Goal: Check status: Check status

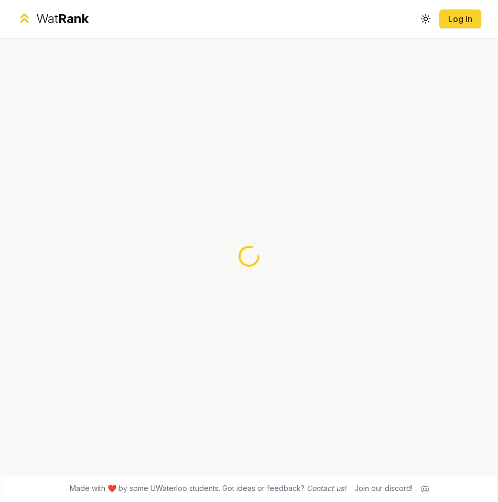
click at [457, 16] on link "Log In" at bounding box center [459, 19] width 25 height 13
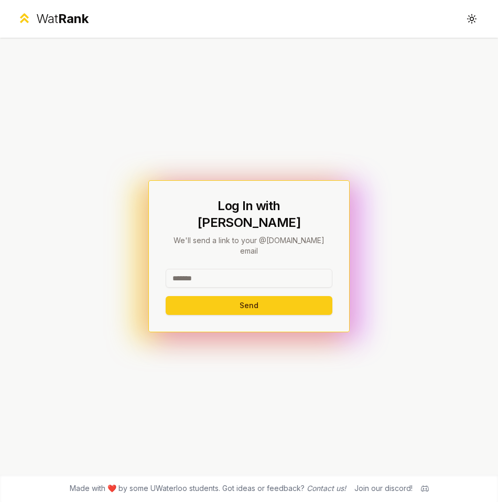
click at [229, 269] on input at bounding box center [249, 278] width 167 height 19
type input "*******"
click at [209, 299] on button "Send" at bounding box center [249, 305] width 167 height 19
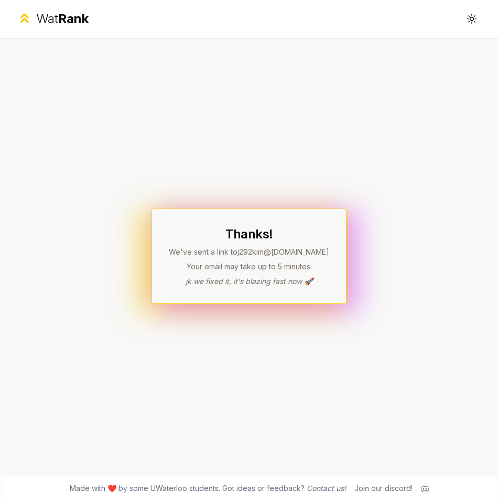
click at [287, 248] on p "We've sent a link to j292kim @[DOMAIN_NAME]" at bounding box center [249, 252] width 160 height 10
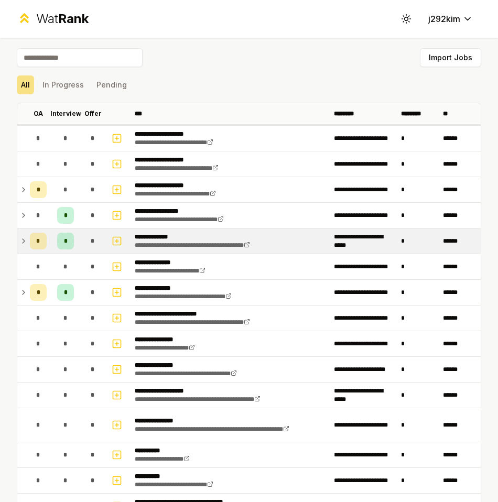
click at [27, 243] on td "*" at bounding box center [38, 240] width 25 height 25
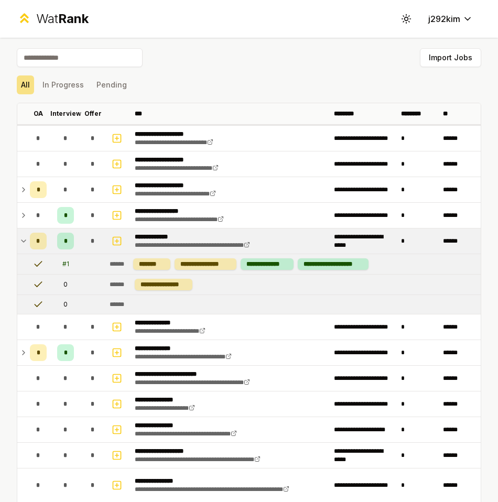
click at [27, 243] on td "*" at bounding box center [38, 240] width 25 height 25
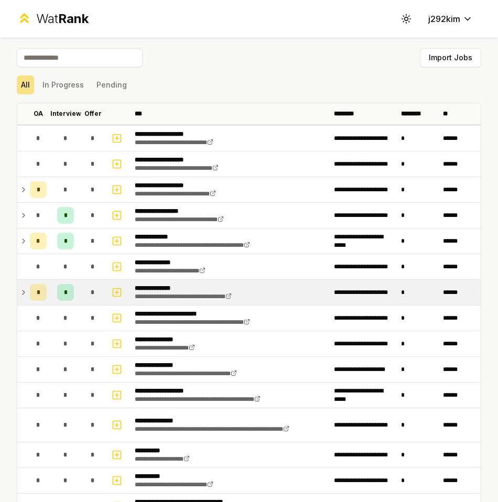
click at [21, 288] on icon at bounding box center [23, 292] width 8 height 13
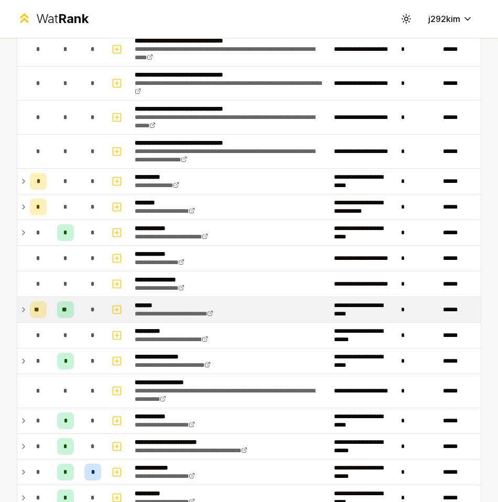
scroll to position [756, 0]
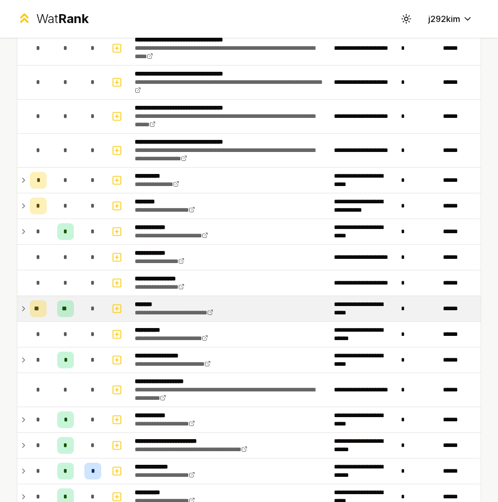
click at [22, 305] on icon at bounding box center [23, 308] width 8 height 13
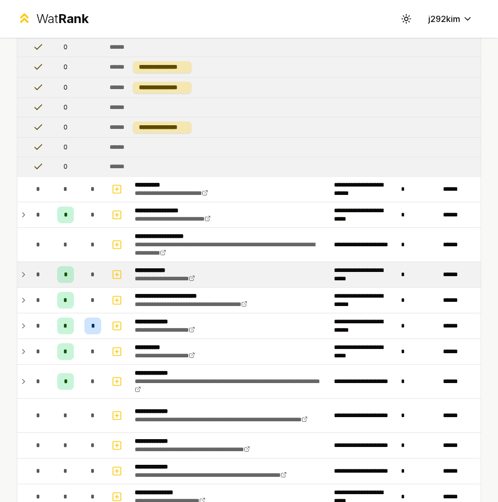
scroll to position [1587, 0]
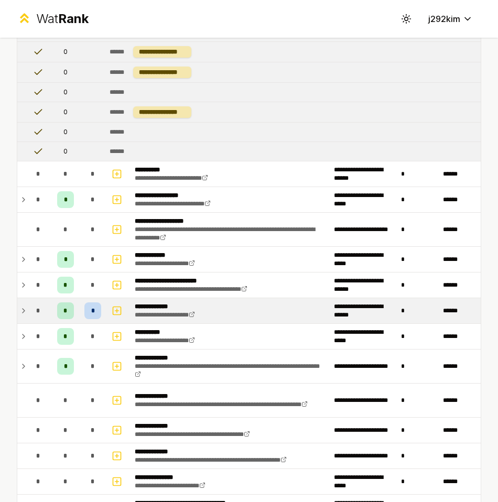
click at [21, 308] on icon at bounding box center [23, 310] width 8 height 13
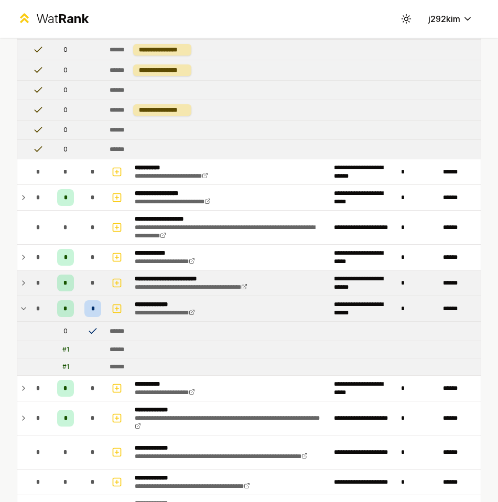
scroll to position [1589, 0]
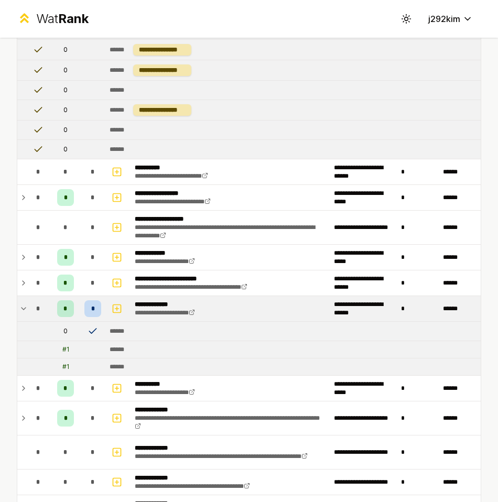
click at [67, 329] on td "0" at bounding box center [65, 331] width 29 height 19
drag, startPoint x: 83, startPoint y: 328, endPoint x: 132, endPoint y: 327, distance: 48.7
click at [132, 327] on tr "0 ******" at bounding box center [248, 331] width 463 height 19
click at [136, 327] on td "******" at bounding box center [292, 331] width 375 height 19
click at [134, 332] on td "******" at bounding box center [292, 331] width 375 height 19
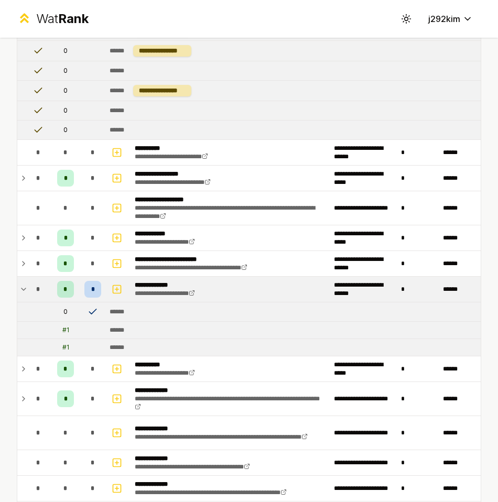
scroll to position [1616, 0]
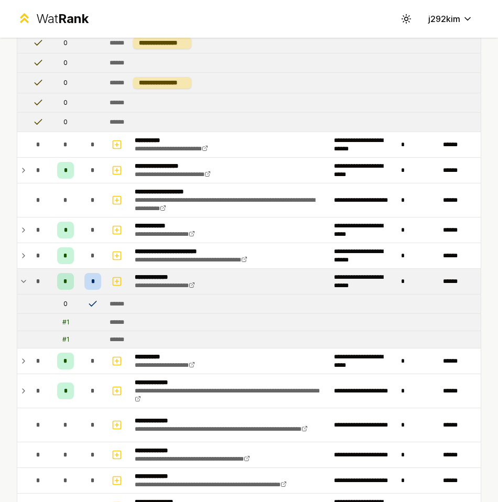
drag, startPoint x: 64, startPoint y: 321, endPoint x: 128, endPoint y: 321, distance: 63.9
click at [128, 321] on tr "# 1 ******" at bounding box center [248, 322] width 463 height 17
click at [74, 332] on td "# 1" at bounding box center [65, 339] width 29 height 17
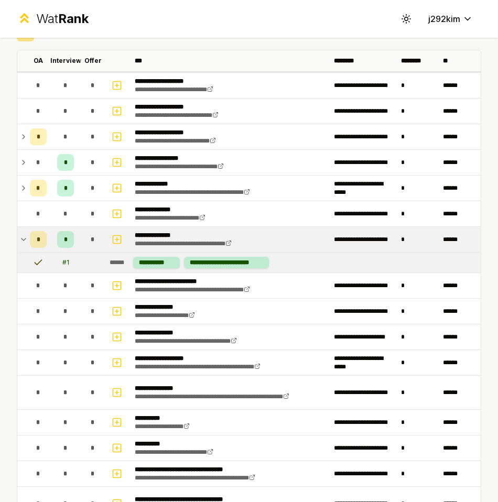
scroll to position [0, 0]
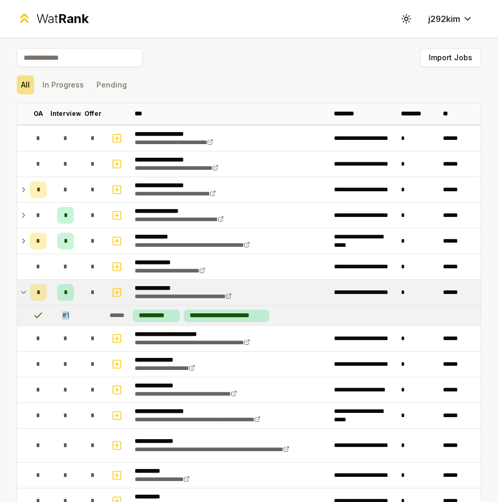
drag, startPoint x: 62, startPoint y: 316, endPoint x: 71, endPoint y: 316, distance: 8.9
click at [71, 316] on td "# 1" at bounding box center [65, 315] width 29 height 20
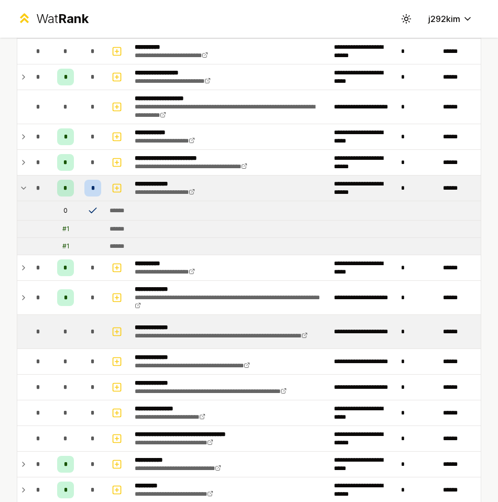
scroll to position [1720, 0]
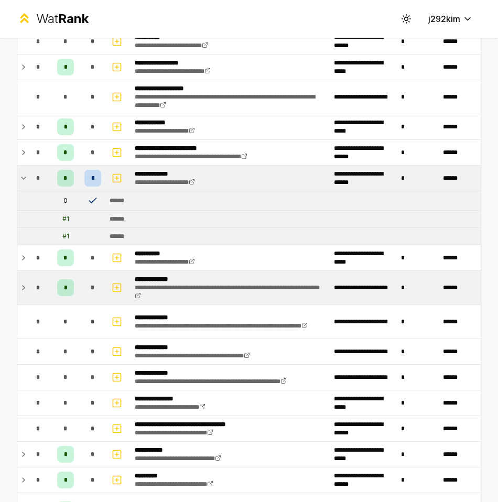
click at [23, 292] on icon at bounding box center [23, 287] width 8 height 13
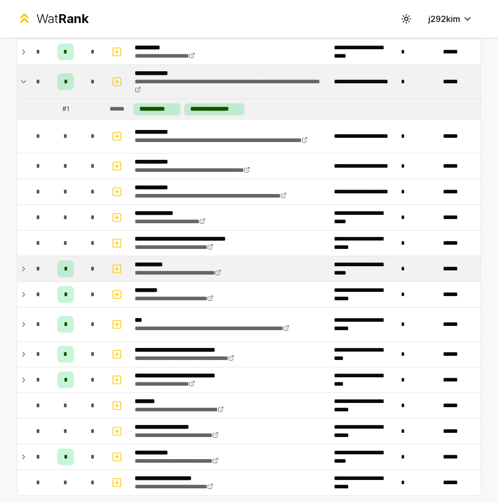
scroll to position [1926, 0]
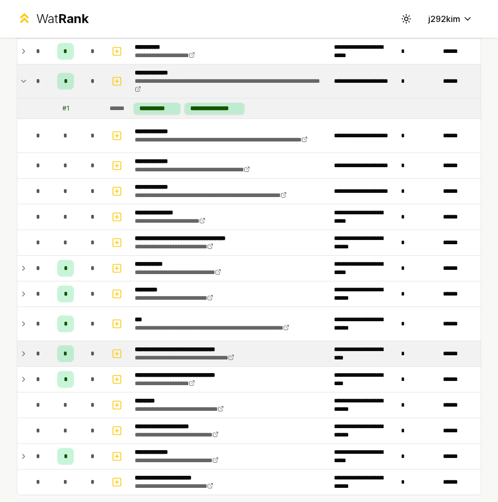
click at [20, 357] on icon at bounding box center [23, 353] width 8 height 13
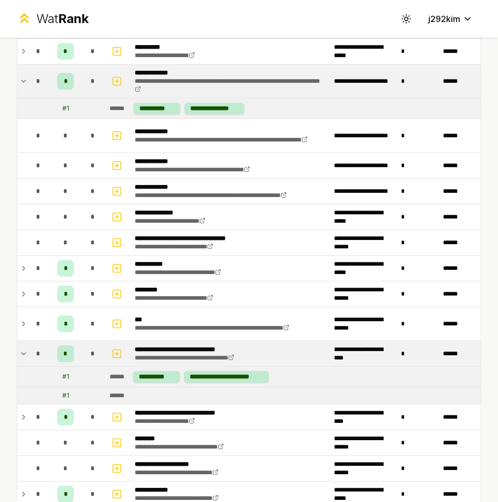
click at [20, 357] on icon at bounding box center [23, 353] width 8 height 13
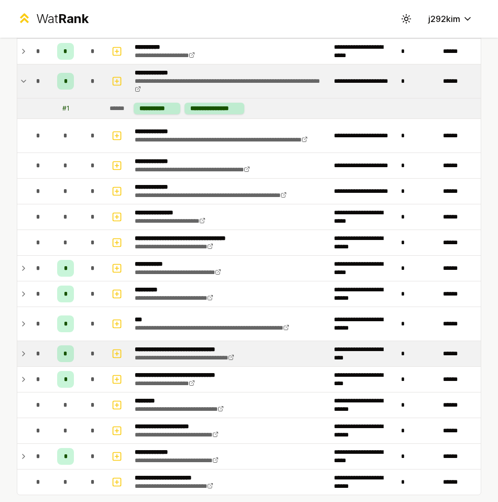
scroll to position [1944, 0]
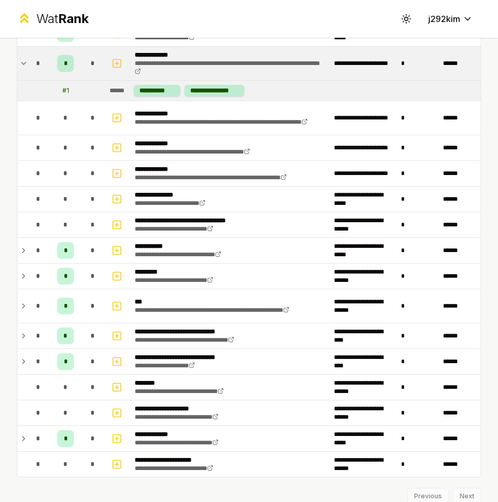
click at [24, 335] on icon at bounding box center [24, 336] width 2 height 4
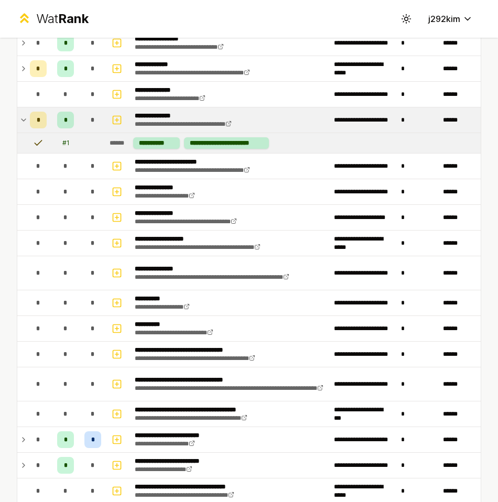
scroll to position [0, 0]
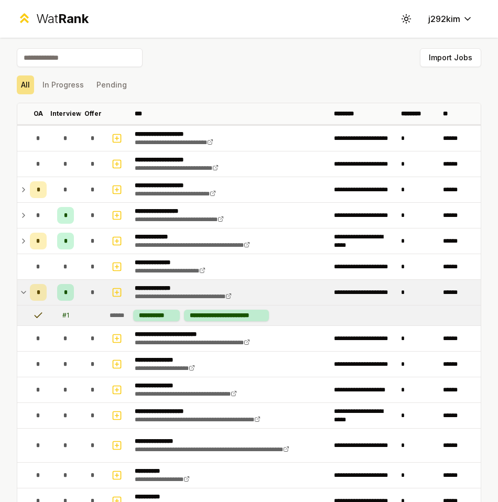
drag, startPoint x: 47, startPoint y: 88, endPoint x: 54, endPoint y: 96, distance: 11.2
click at [49, 89] on button "In Progress" at bounding box center [63, 84] width 50 height 19
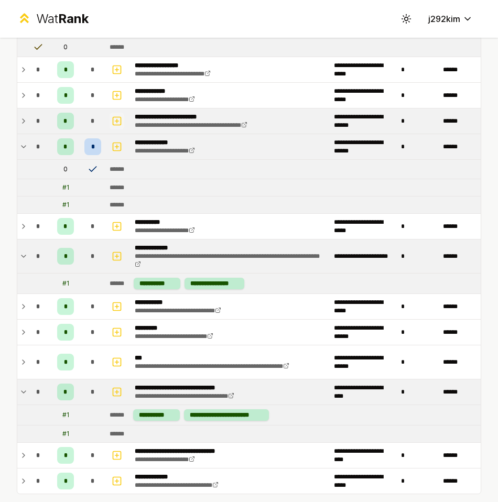
scroll to position [1125, 0]
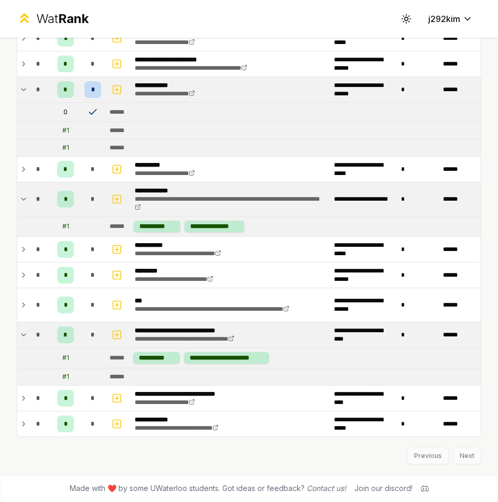
click at [450, 461] on div "Previous Next" at bounding box center [249, 450] width 464 height 27
click at [453, 458] on div "Previous Next" at bounding box center [249, 450] width 464 height 27
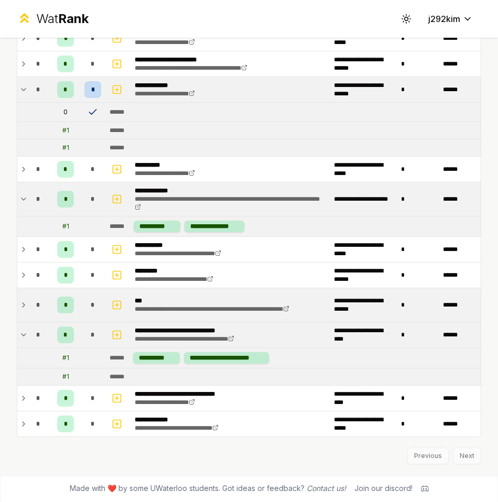
click at [27, 308] on td "*" at bounding box center [38, 305] width 25 height 34
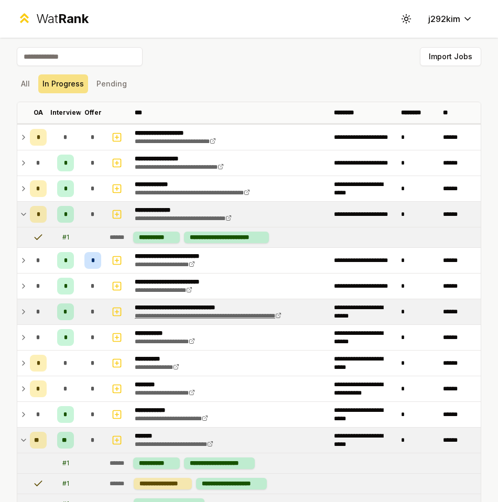
scroll to position [0, 0]
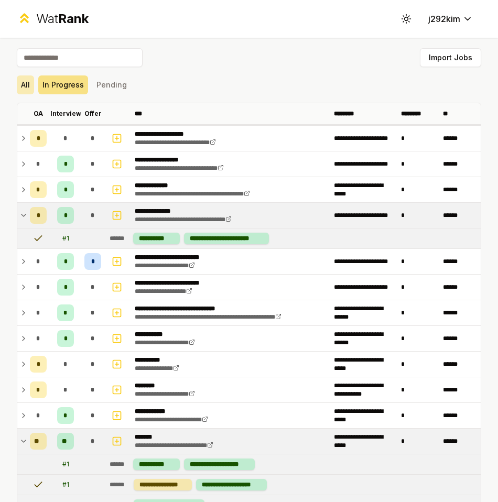
click at [26, 91] on button "All" at bounding box center [25, 84] width 17 height 19
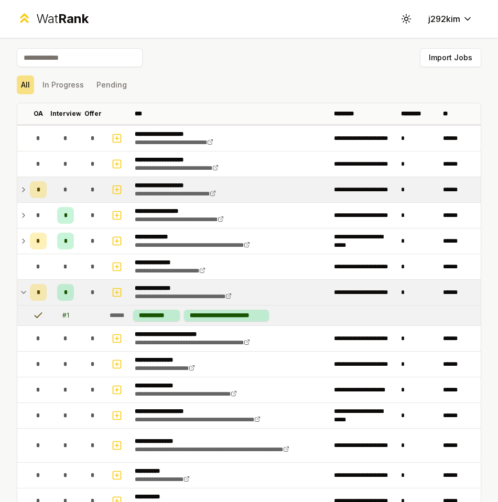
click at [22, 189] on icon at bounding box center [23, 189] width 8 height 13
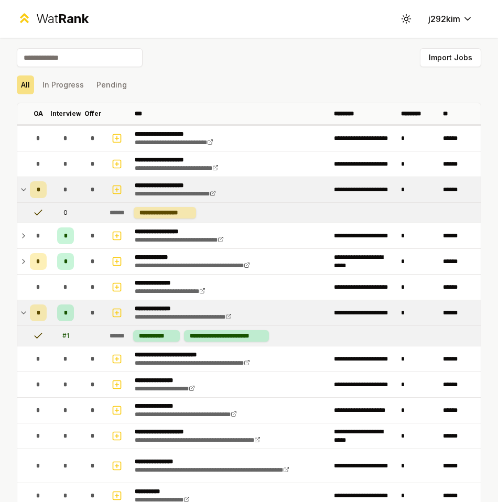
click at [22, 189] on icon at bounding box center [23, 190] width 4 height 2
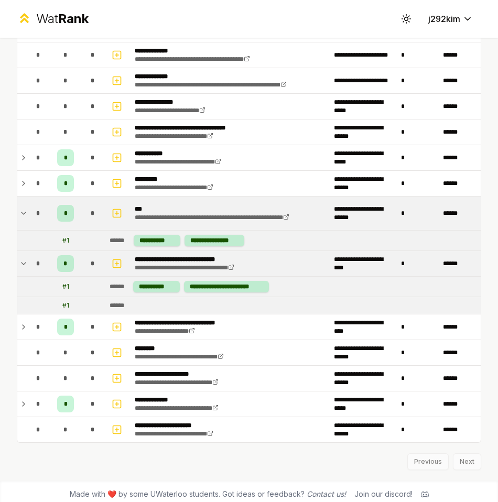
scroll to position [2042, 0]
